Goal: Task Accomplishment & Management: Manage account settings

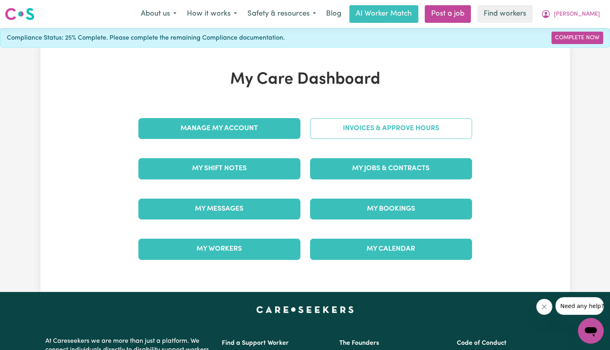
click at [376, 133] on link "Invoices & Approve Hours" at bounding box center [391, 128] width 162 height 21
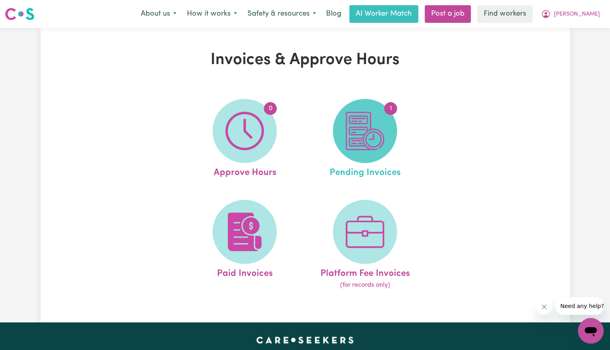
click at [376, 138] on img at bounding box center [365, 131] width 38 height 38
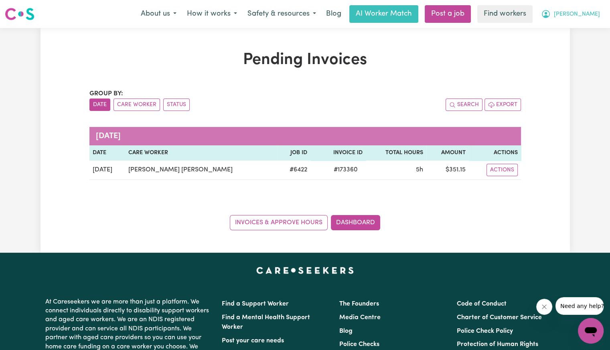
drag, startPoint x: 599, startPoint y: 16, endPoint x: 597, endPoint y: 21, distance: 5.6
click at [598, 16] on button "[PERSON_NAME]" at bounding box center [570, 14] width 69 height 17
click at [577, 41] on link "Logout" at bounding box center [572, 45] width 63 height 15
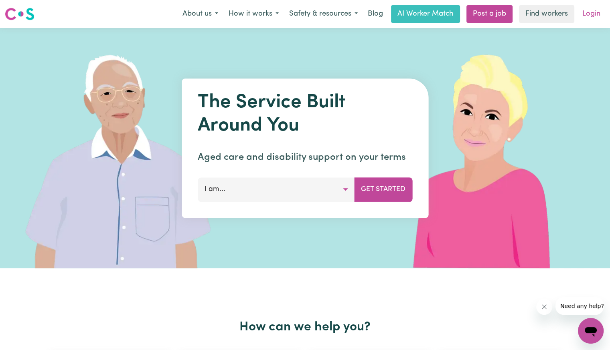
click at [597, 18] on link "Login" at bounding box center [591, 14] width 28 height 18
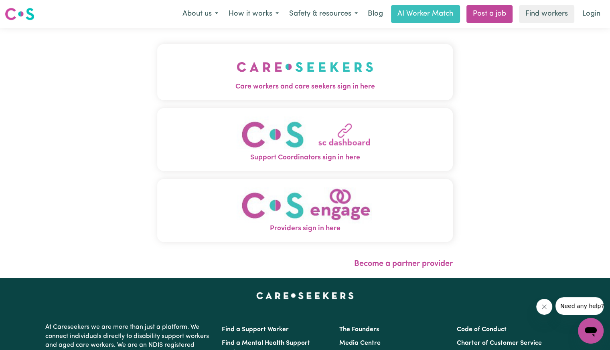
drag, startPoint x: 217, startPoint y: 68, endPoint x: 212, endPoint y: 83, distance: 15.6
click at [236, 69] on img "Care workers and care seekers sign in here" at bounding box center [304, 67] width 137 height 30
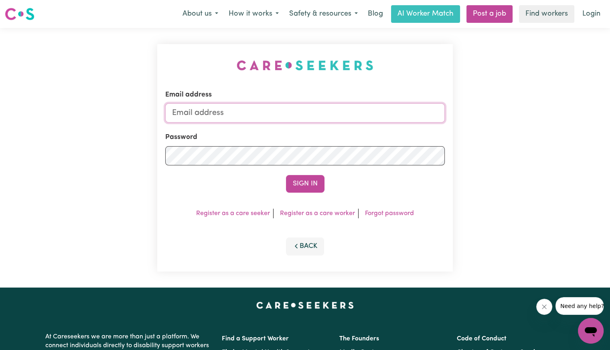
click at [242, 114] on input "Email address" at bounding box center [304, 112] width 279 height 19
drag, startPoint x: 214, startPoint y: 115, endPoint x: 537, endPoint y: 135, distance: 323.7
click at [540, 137] on div "Email address [EMAIL_ADDRESS][DOMAIN_NAME] Password Sign In Register as a care …" at bounding box center [305, 158] width 610 height 260
paste input "paulinethomasABF"
type input "[EMAIL_ADDRESS][DOMAIN_NAME]"
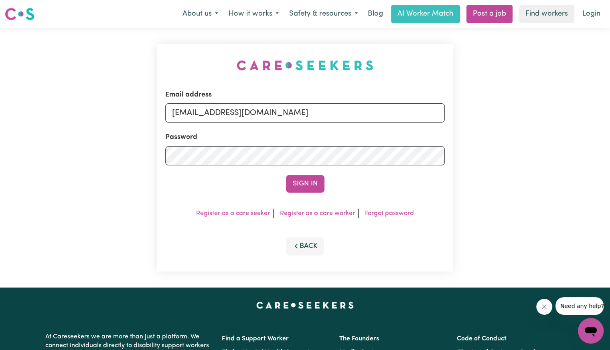
click at [409, 132] on div "Password" at bounding box center [304, 148] width 279 height 33
click at [286, 175] on button "Sign In" at bounding box center [305, 184] width 38 height 18
